Goal: Navigation & Orientation: Find specific page/section

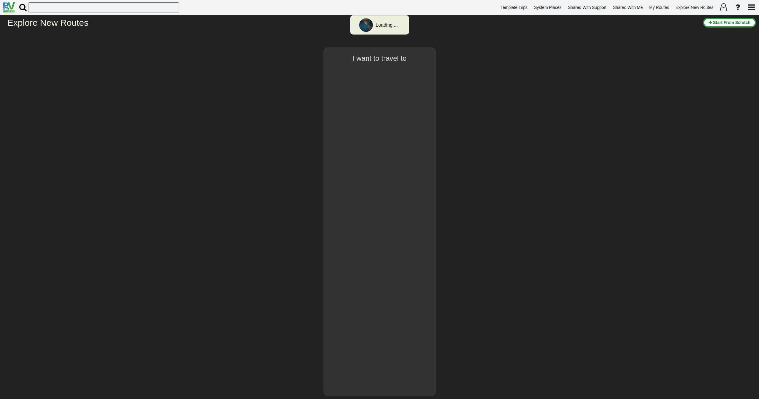
select select "number:2"
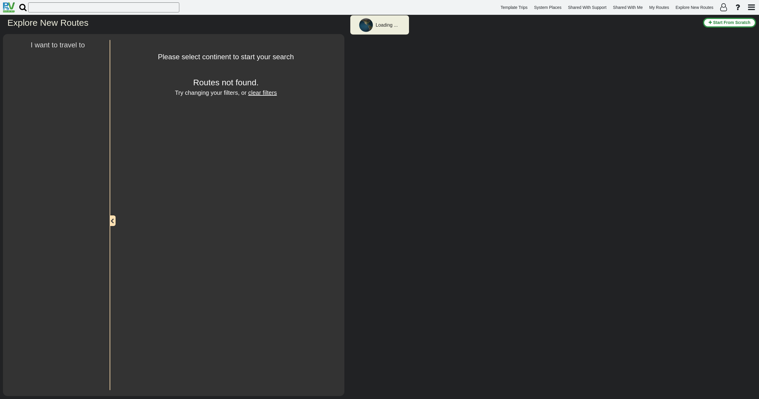
type input "[GEOGRAPHIC_DATA]"
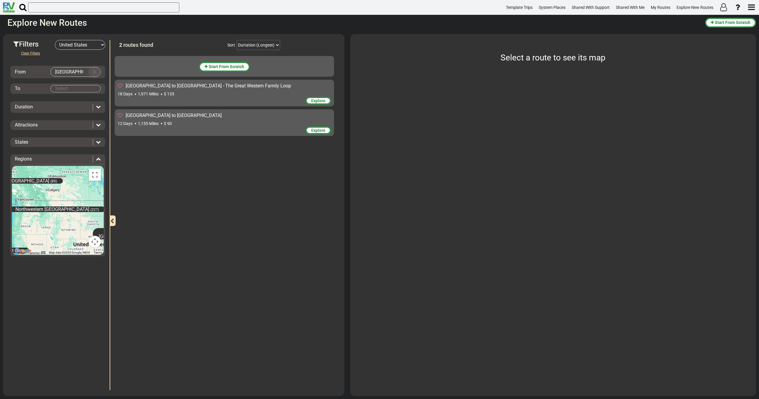
click at [94, 73] on button "Clear Input" at bounding box center [94, 72] width 9 height 9
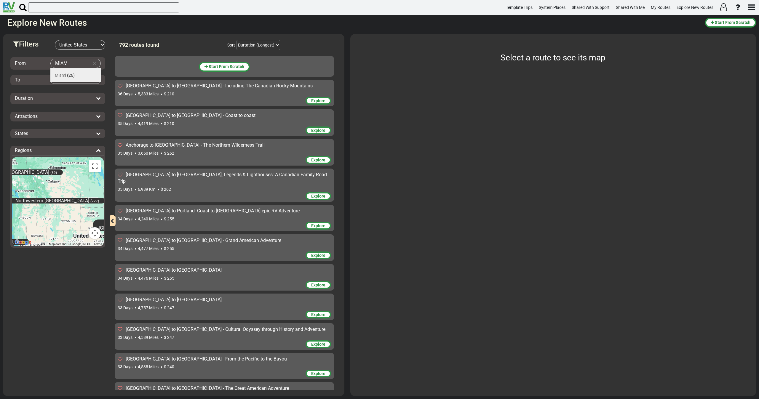
click at [73, 77] on span "(26)" at bounding box center [71, 75] width 8 height 5
type input "[GEOGRAPHIC_DATA]"
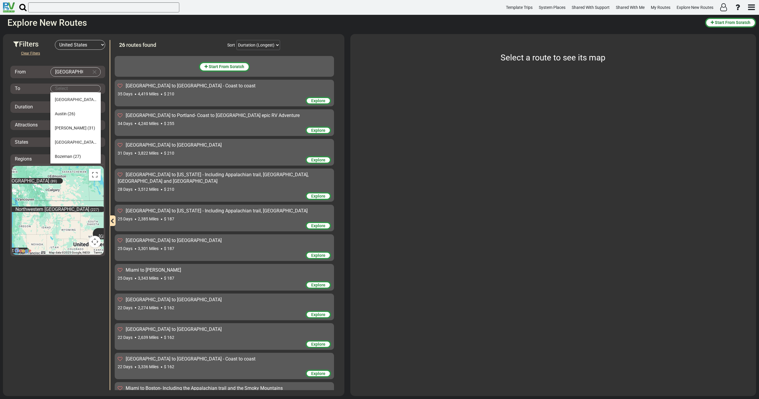
click at [72, 86] on body "Template Trips System Places Shared With Support Shared With Me My Routes Explo…" at bounding box center [379, 199] width 759 height 399
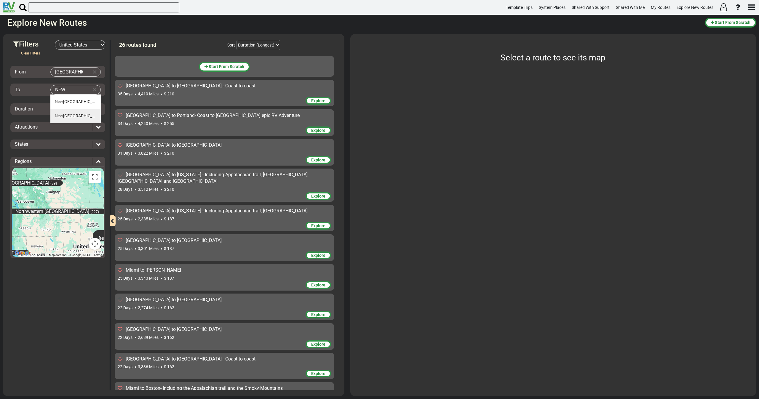
click at [65, 114] on span "[GEOGRAPHIC_DATA]" at bounding box center [79, 115] width 48 height 5
type input "[US_STATE]"
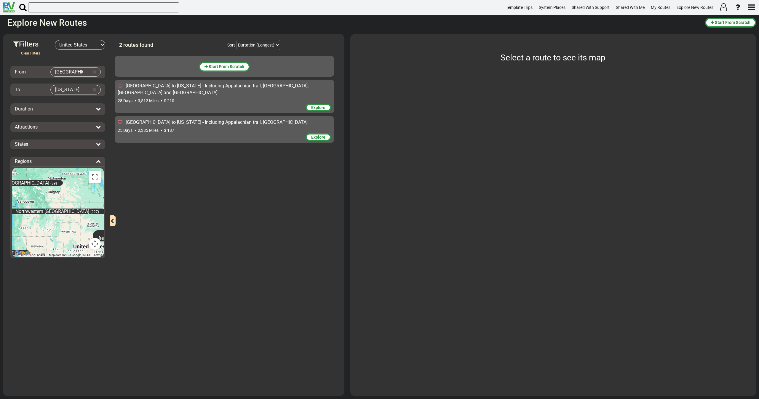
click at [165, 105] on div "Explore" at bounding box center [224, 108] width 213 height 9
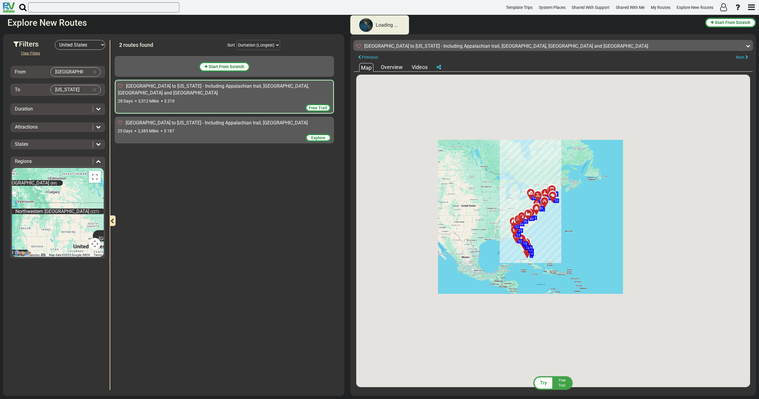
click at [164, 127] on div "[GEOGRAPHIC_DATA] to [US_STATE] - Including Appalachian trail, [GEOGRAPHIC_DATA…" at bounding box center [224, 127] width 213 height 14
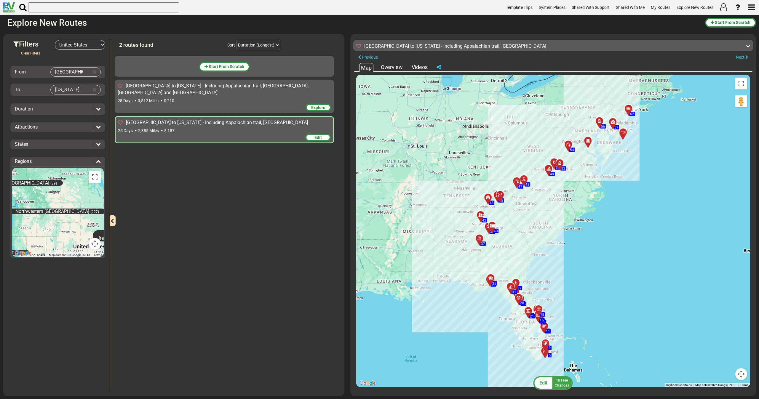
click at [182, 100] on div "28 Days 3,512 Miles $ 210" at bounding box center [224, 101] width 213 height 6
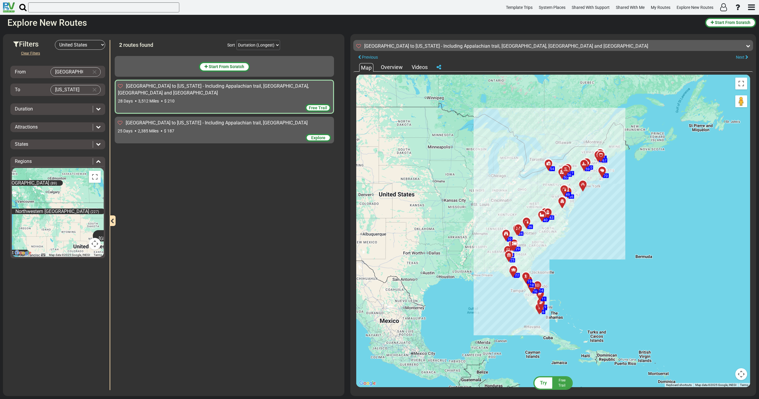
click at [223, 131] on div "25 Days 2,385 Miles $ 187" at bounding box center [224, 131] width 213 height 6
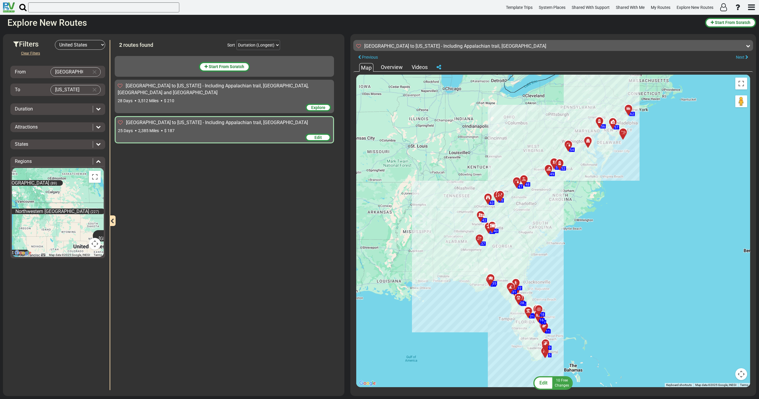
click at [440, 66] on icon at bounding box center [438, 67] width 4 height 5
